Goal: Information Seeking & Learning: Learn about a topic

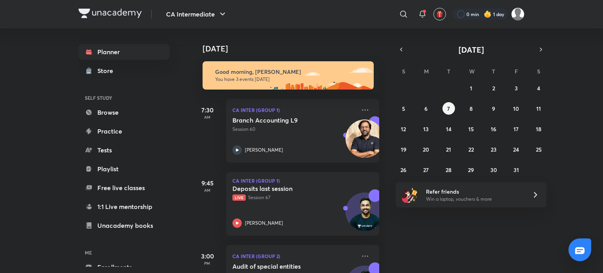
click at [106, 8] on div "CA Intermediate ​ 0 min 1 day" at bounding box center [302, 14] width 446 height 28
click at [107, 9] on img at bounding box center [110, 13] width 63 height 9
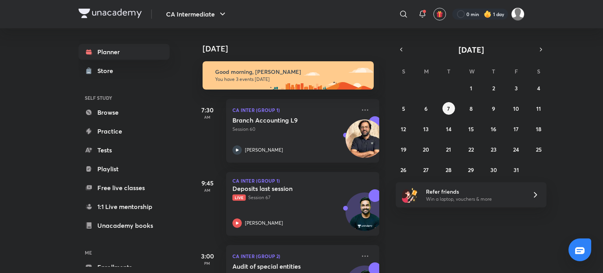
click at [107, 9] on img at bounding box center [110, 13] width 63 height 9
click at [108, 9] on img at bounding box center [110, 13] width 63 height 9
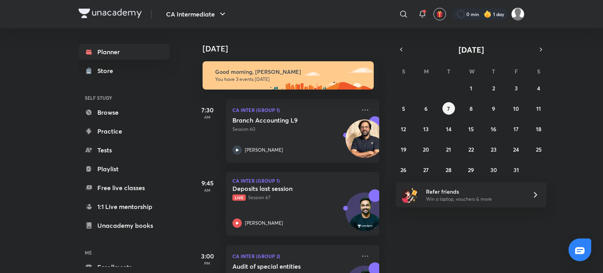
click at [108, 9] on img at bounding box center [110, 13] width 63 height 9
